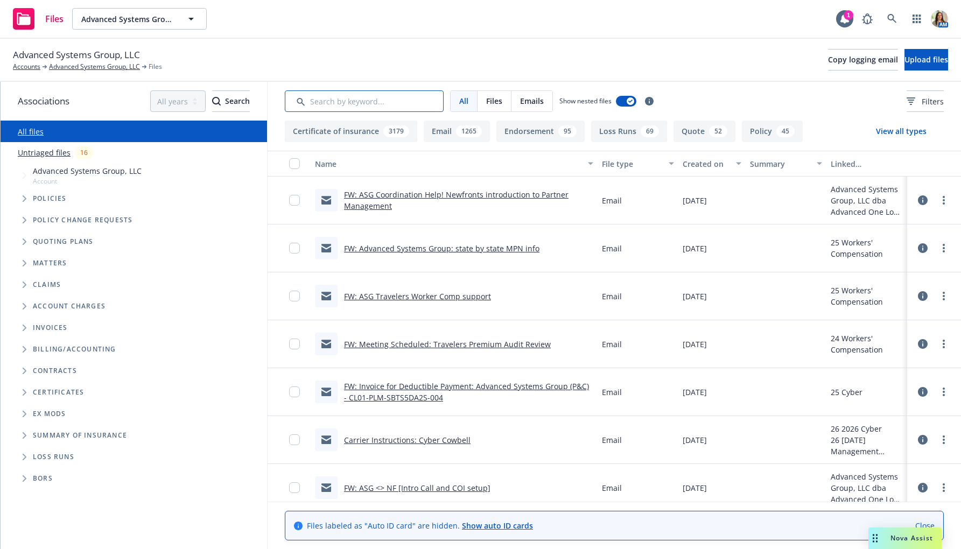
click at [319, 102] on input "Search by keyword..." at bounding box center [364, 101] width 159 height 22
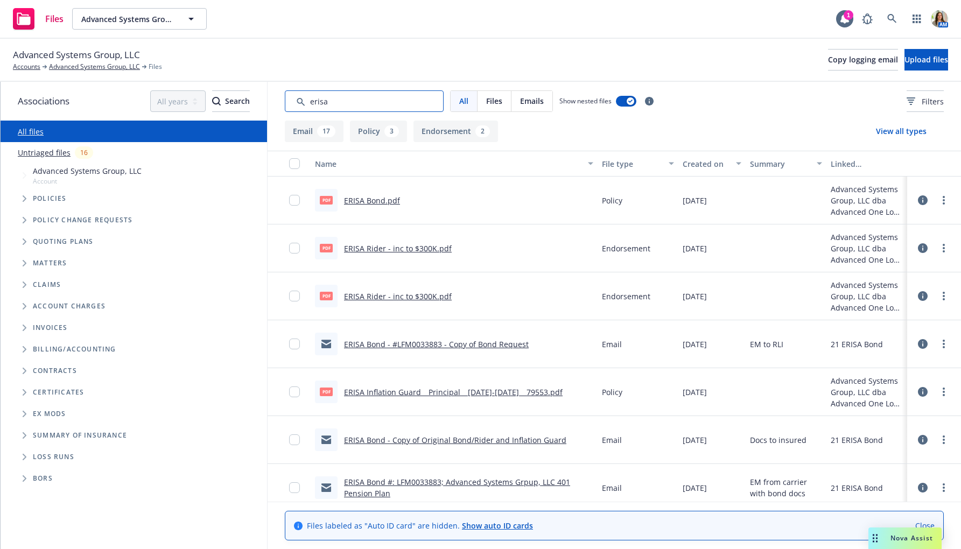
type input "erisa"
click at [698, 166] on div "Created on" at bounding box center [706, 163] width 47 height 11
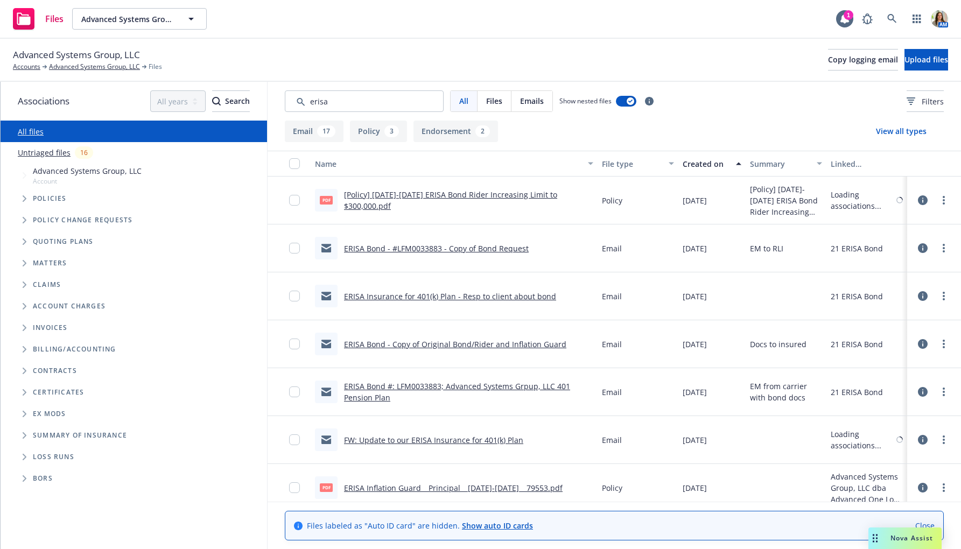
click at [698, 166] on div "Created on" at bounding box center [706, 163] width 47 height 11
